Goal: Information Seeking & Learning: Learn about a topic

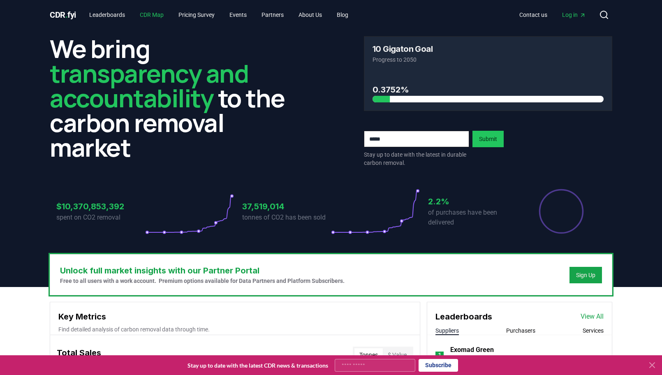
click at [154, 14] on link "CDR Map" at bounding box center [151, 14] width 37 height 15
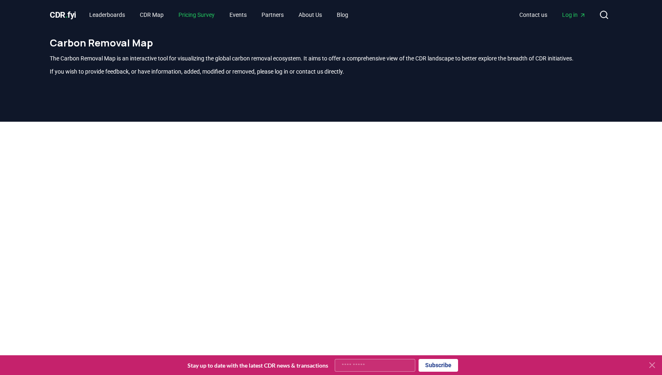
click at [199, 13] on link "Pricing Survey" at bounding box center [196, 14] width 49 height 15
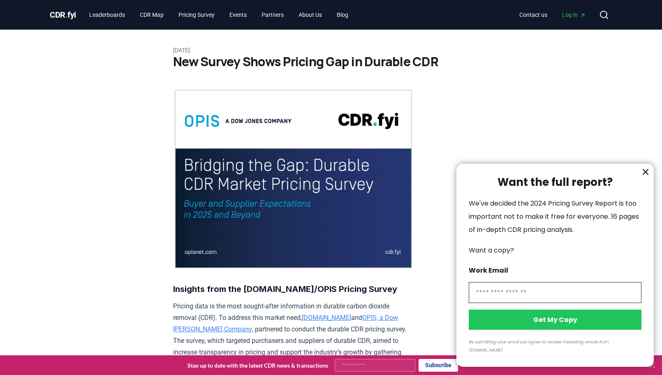
click at [110, 15] on div at bounding box center [331, 187] width 662 height 375
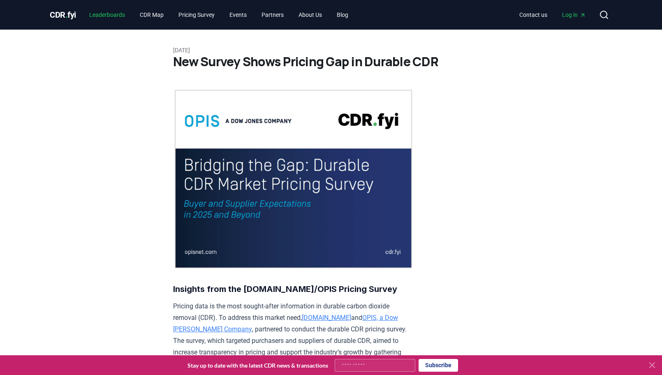
click at [118, 14] on link "Leaderboards" at bounding box center [107, 14] width 49 height 15
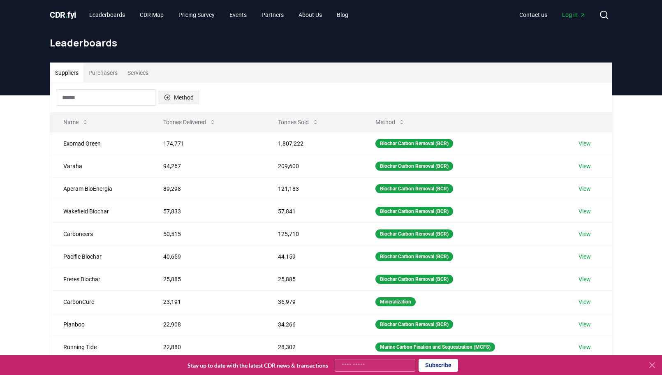
click at [170, 96] on icon "button" at bounding box center [167, 97] width 7 height 7
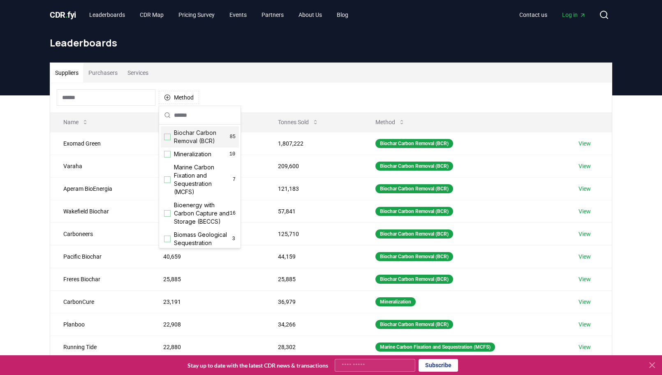
click at [242, 82] on div "Suppliers Purchasers Services" at bounding box center [331, 73] width 562 height 20
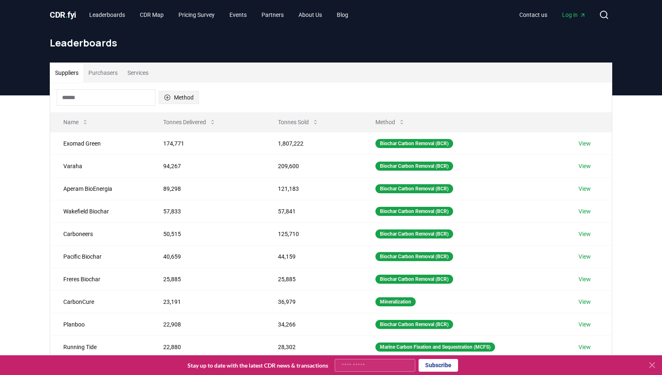
click at [175, 95] on button "Method" at bounding box center [179, 97] width 40 height 13
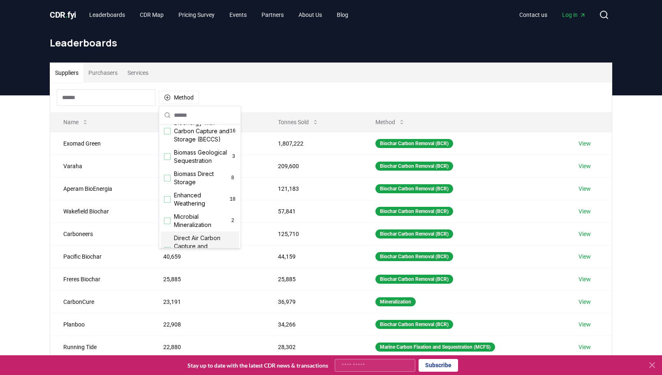
scroll to position [41, 0]
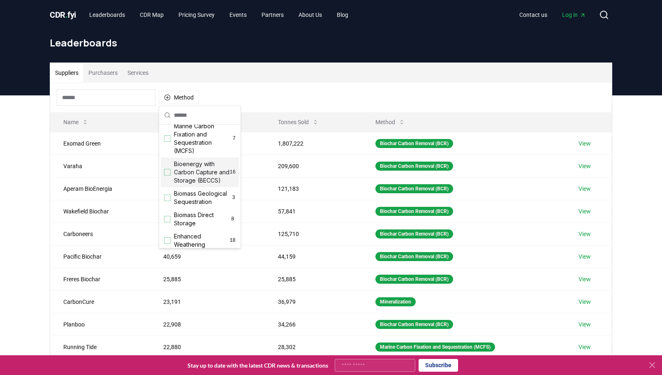
click at [166, 175] on div "Suggestions" at bounding box center [167, 172] width 7 height 7
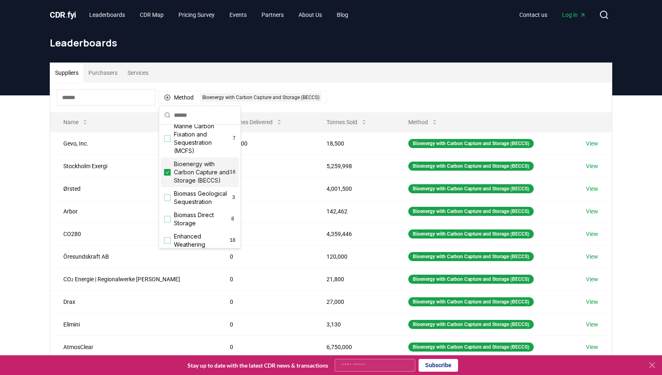
click at [376, 80] on div "Suppliers Purchasers Services" at bounding box center [331, 73] width 562 height 20
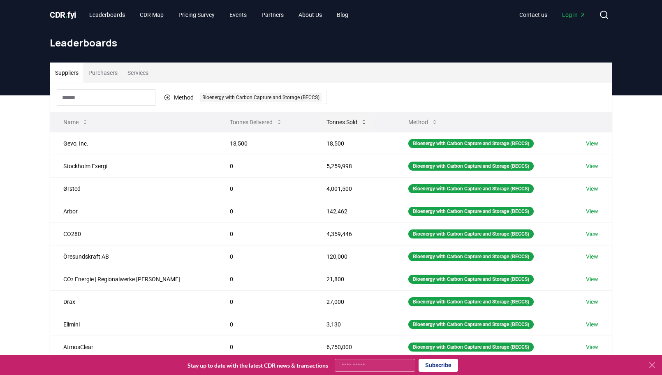
click at [338, 125] on button "Tonnes Sold" at bounding box center [347, 122] width 54 height 16
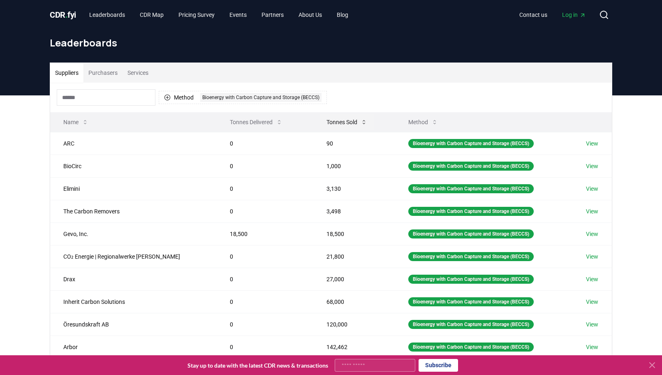
click at [340, 126] on button "Tonnes Sold" at bounding box center [347, 122] width 54 height 16
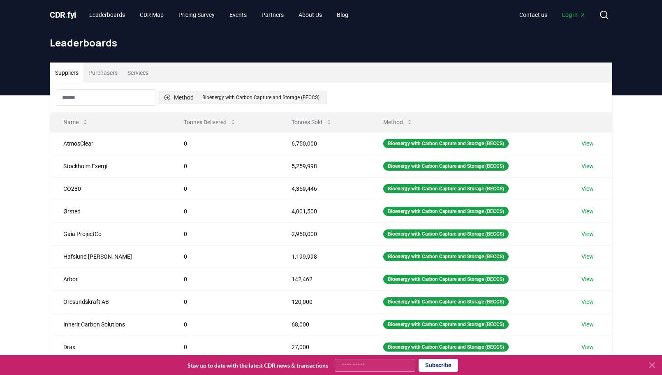
click at [167, 99] on icon "button" at bounding box center [167, 97] width 7 height 7
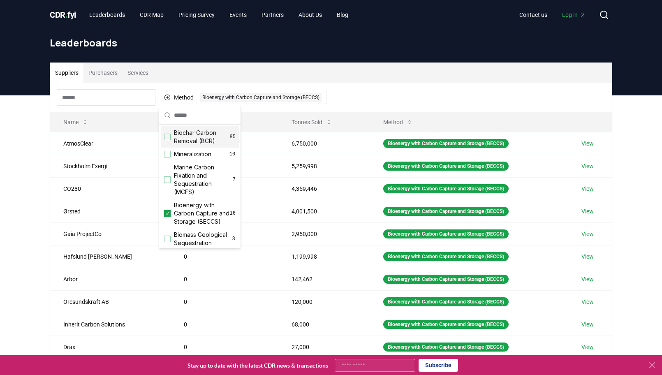
click at [168, 136] on div "Suggestions" at bounding box center [167, 137] width 7 height 7
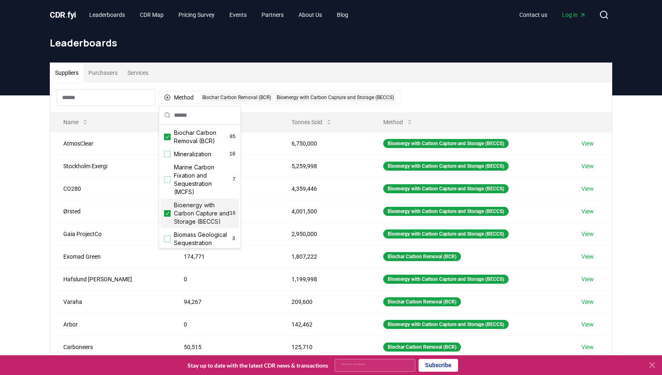
click at [167, 217] on icon "Suggestions" at bounding box center [167, 213] width 6 height 7
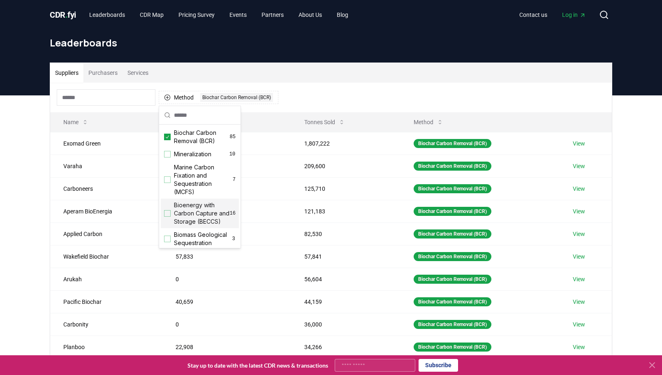
click at [366, 80] on div "Suppliers Purchasers Services" at bounding box center [331, 73] width 562 height 20
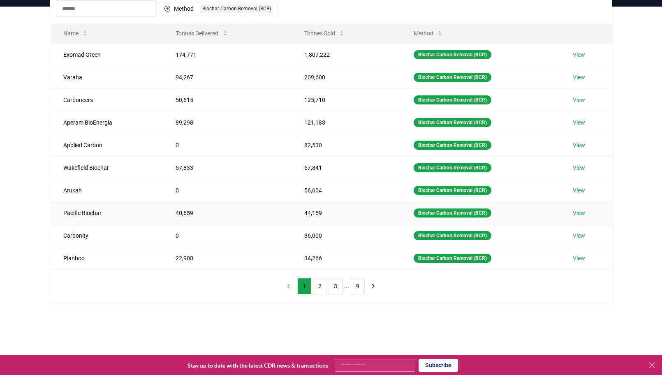
scroll to position [0, 0]
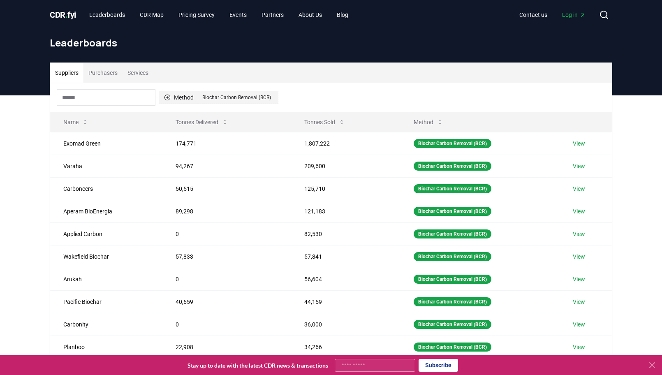
click at [166, 99] on icon "button" at bounding box center [167, 97] width 7 height 7
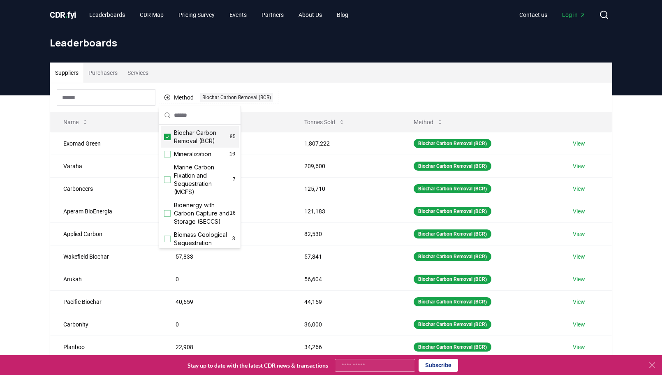
click at [168, 136] on icon "Suggestions" at bounding box center [167, 137] width 6 height 7
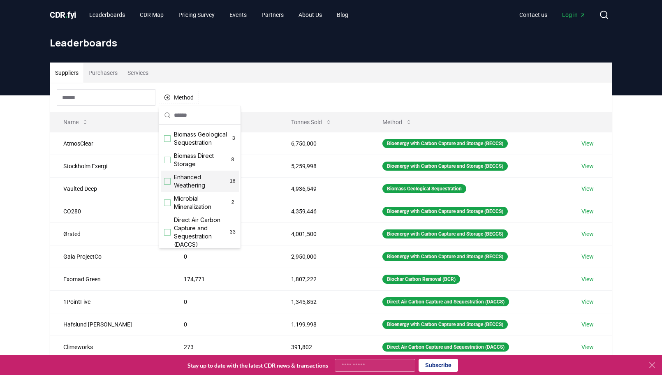
scroll to position [141, 0]
click at [168, 194] on div "Suggestions" at bounding box center [167, 191] width 7 height 7
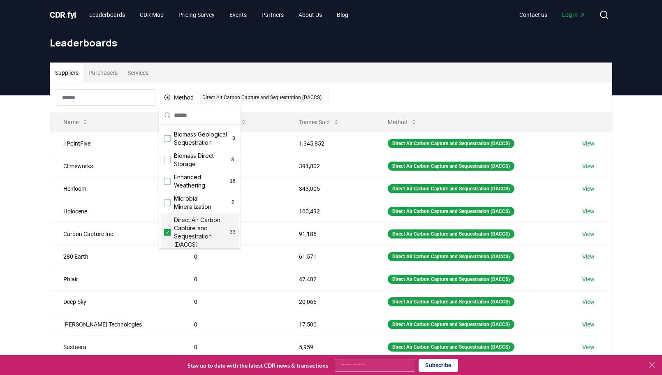
scroll to position [59, 0]
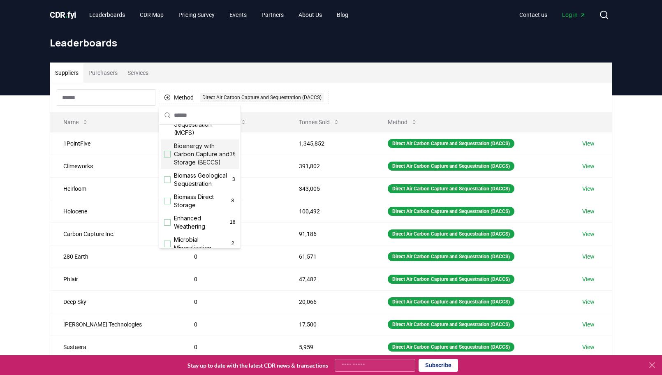
click at [167, 156] on div "Suggestions" at bounding box center [167, 154] width 7 height 7
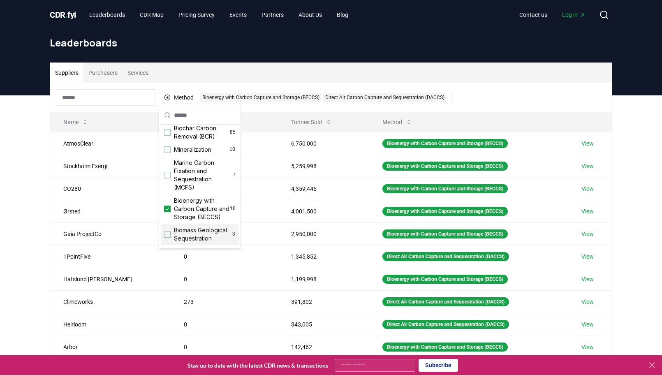
scroll to position [0, 0]
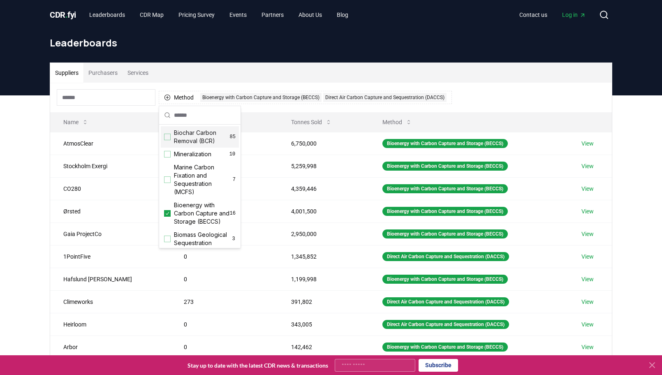
click at [167, 136] on div "Suggestions" at bounding box center [167, 137] width 7 height 7
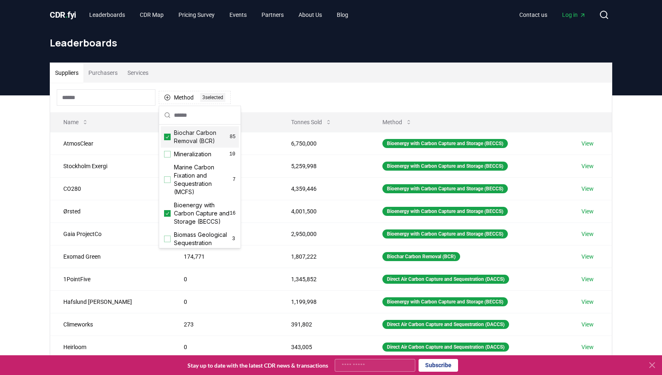
click at [393, 86] on div "Method 3 3 selected" at bounding box center [331, 98] width 562 height 30
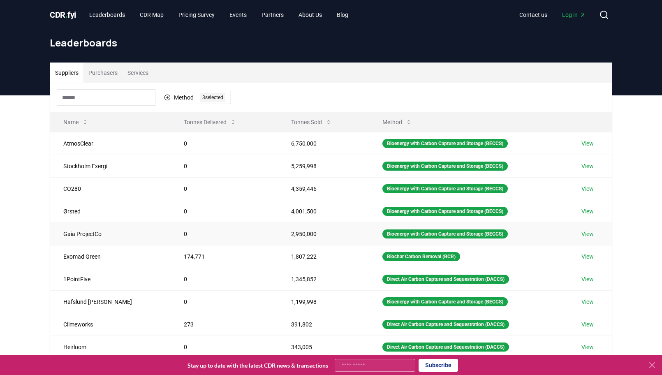
click at [583, 234] on link "View" at bounding box center [587, 234] width 12 height 8
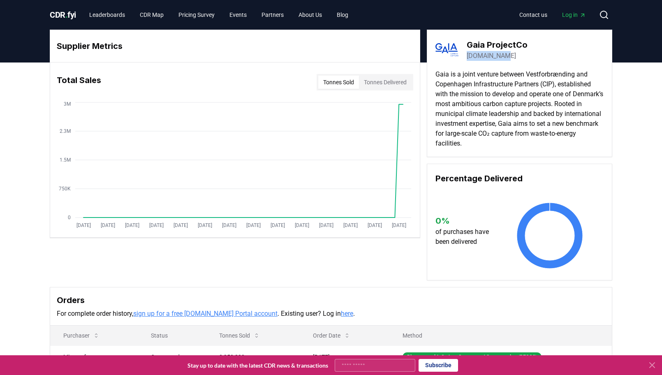
drag, startPoint x: 500, startPoint y: 57, endPoint x: 468, endPoint y: 56, distance: 32.1
click at [468, 56] on div "[DOMAIN_NAME]" at bounding box center [497, 56] width 61 height 10
copy link "[DOMAIN_NAME]"
click at [500, 95] on p "Gaia is a joint venture between Vestforbrænding and Copenhagen Infrastructure P…" at bounding box center [519, 108] width 168 height 79
click at [482, 56] on link "[DOMAIN_NAME]" at bounding box center [491, 56] width 49 height 10
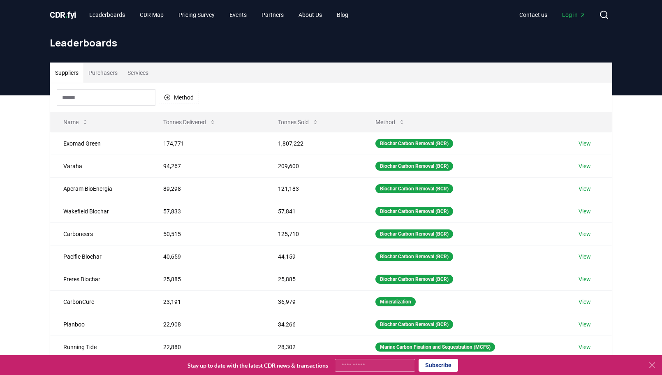
click at [435, 94] on div "Method" at bounding box center [331, 98] width 562 height 30
click at [309, 123] on button "Tonnes Sold" at bounding box center [298, 122] width 54 height 16
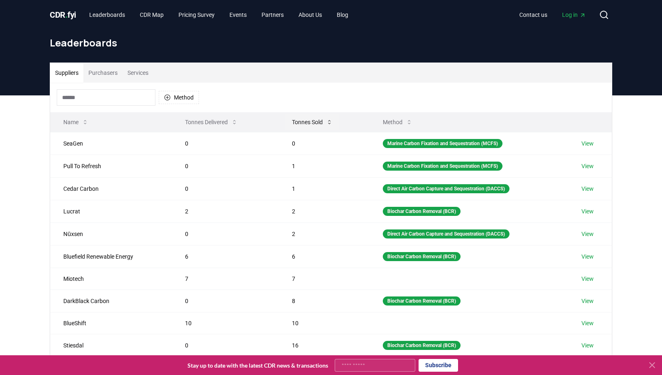
click at [309, 123] on button "Tonnes Sold" at bounding box center [312, 122] width 54 height 16
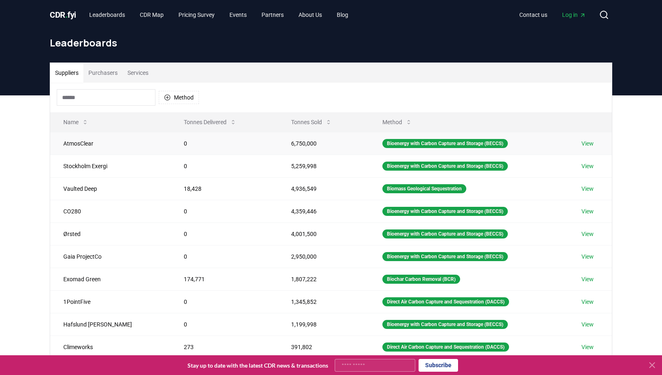
click at [593, 141] on td "View" at bounding box center [590, 143] width 44 height 23
click at [585, 141] on link "View" at bounding box center [587, 143] width 12 height 8
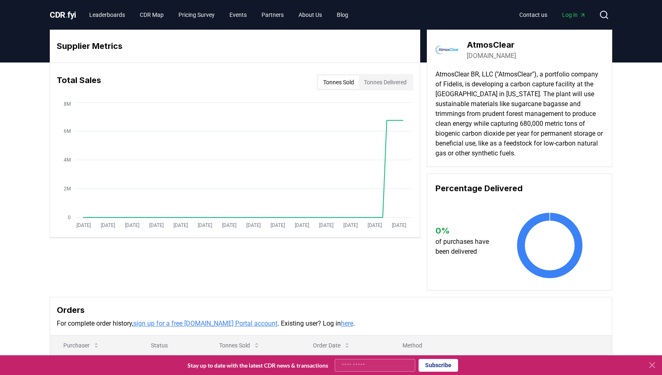
drag, startPoint x: 561, startPoint y: 94, endPoint x: 543, endPoint y: 159, distance: 67.0
click at [543, 159] on div "AtmosClear atmosclear.earth AtmosClear BR, LLC ("AtmosClear"), a portfolio comp…" at bounding box center [519, 98] width 185 height 137
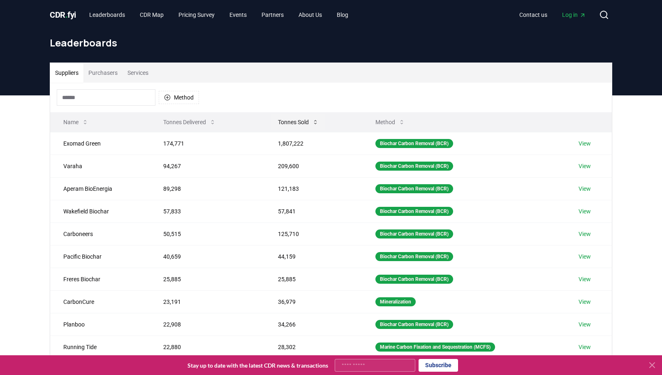
click at [316, 121] on icon at bounding box center [315, 122] width 2 height 4
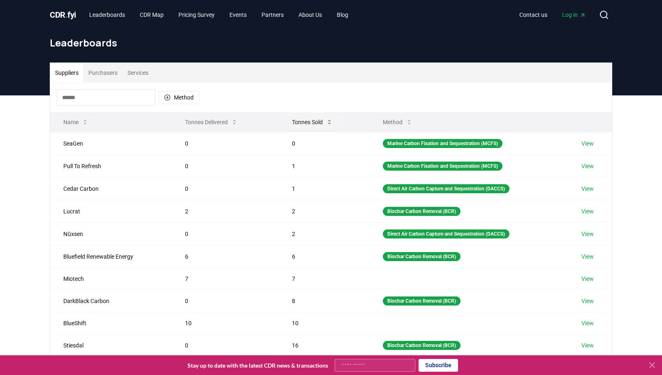
click at [316, 121] on button "Tonnes Sold" at bounding box center [312, 122] width 54 height 16
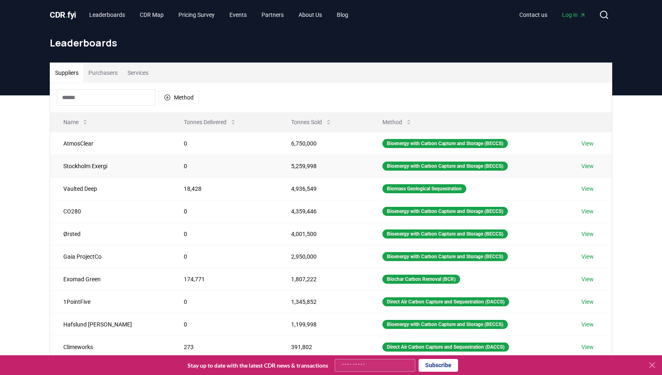
click at [584, 164] on link "View" at bounding box center [587, 166] width 12 height 8
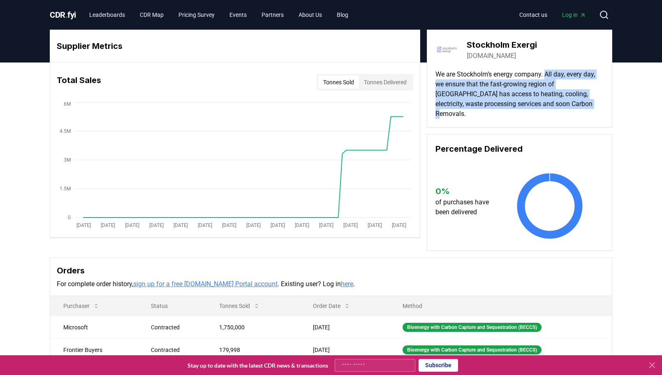
drag, startPoint x: 549, startPoint y: 74, endPoint x: 578, endPoint y: 107, distance: 44.0
click at [578, 107] on p "We are Stockholm’s energy company. All day, every day, we ensure that the fast-…" at bounding box center [519, 93] width 168 height 49
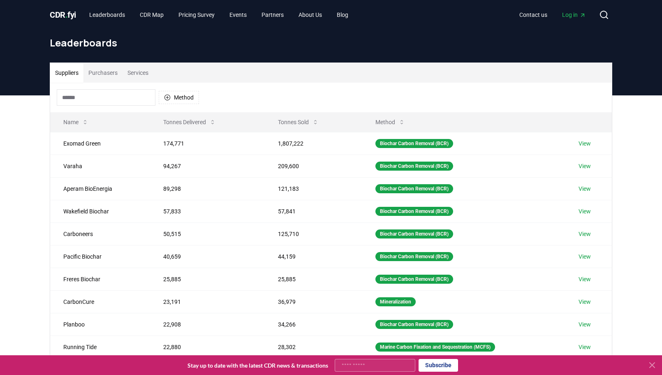
click at [459, 89] on div "Method" at bounding box center [331, 98] width 562 height 30
click at [167, 101] on button "Method" at bounding box center [179, 97] width 40 height 13
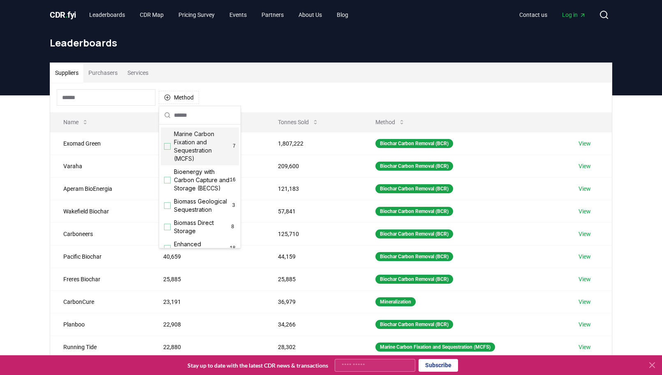
scroll to position [41, 0]
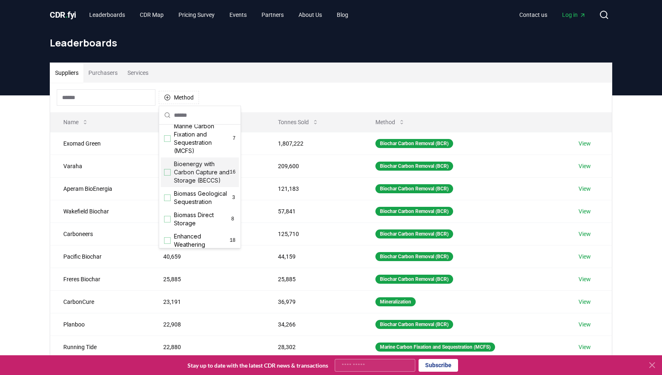
click at [167, 176] on div "Suggestions" at bounding box center [167, 172] width 7 height 7
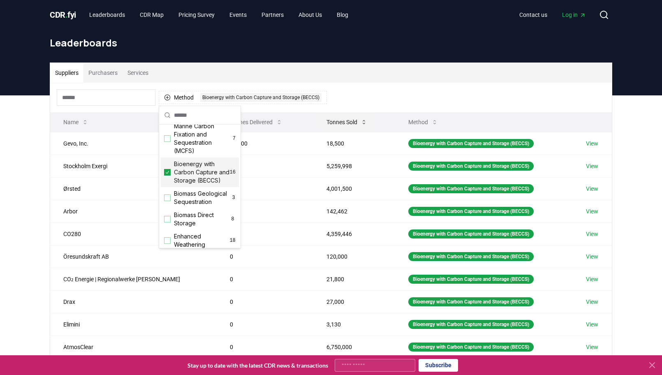
click at [363, 120] on icon at bounding box center [364, 122] width 2 height 4
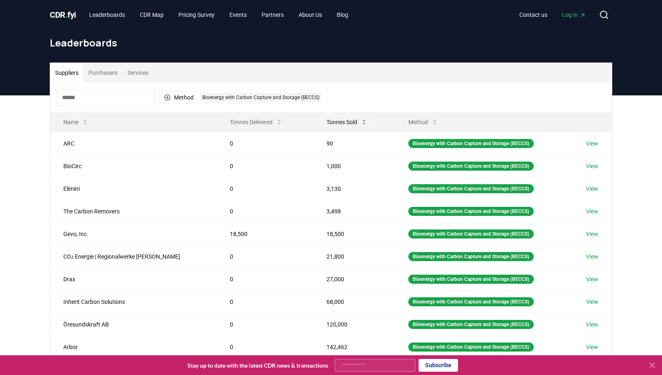
click at [347, 123] on button "Tonnes Sold" at bounding box center [347, 122] width 54 height 16
